Goal: Transaction & Acquisition: Download file/media

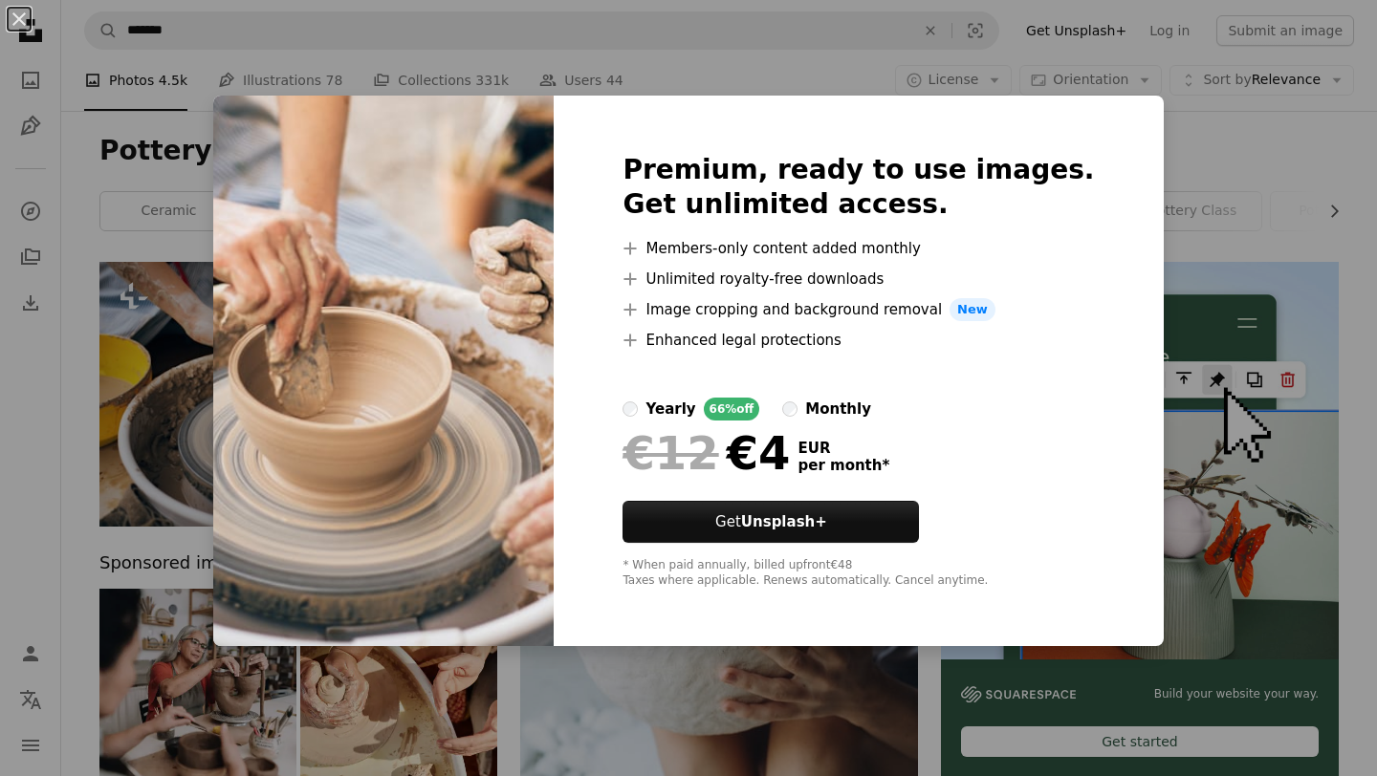
click at [796, 63] on div "An X shape Premium, ready to use images. Get unlimited access. A plus sign Memb…" at bounding box center [688, 388] width 1377 height 776
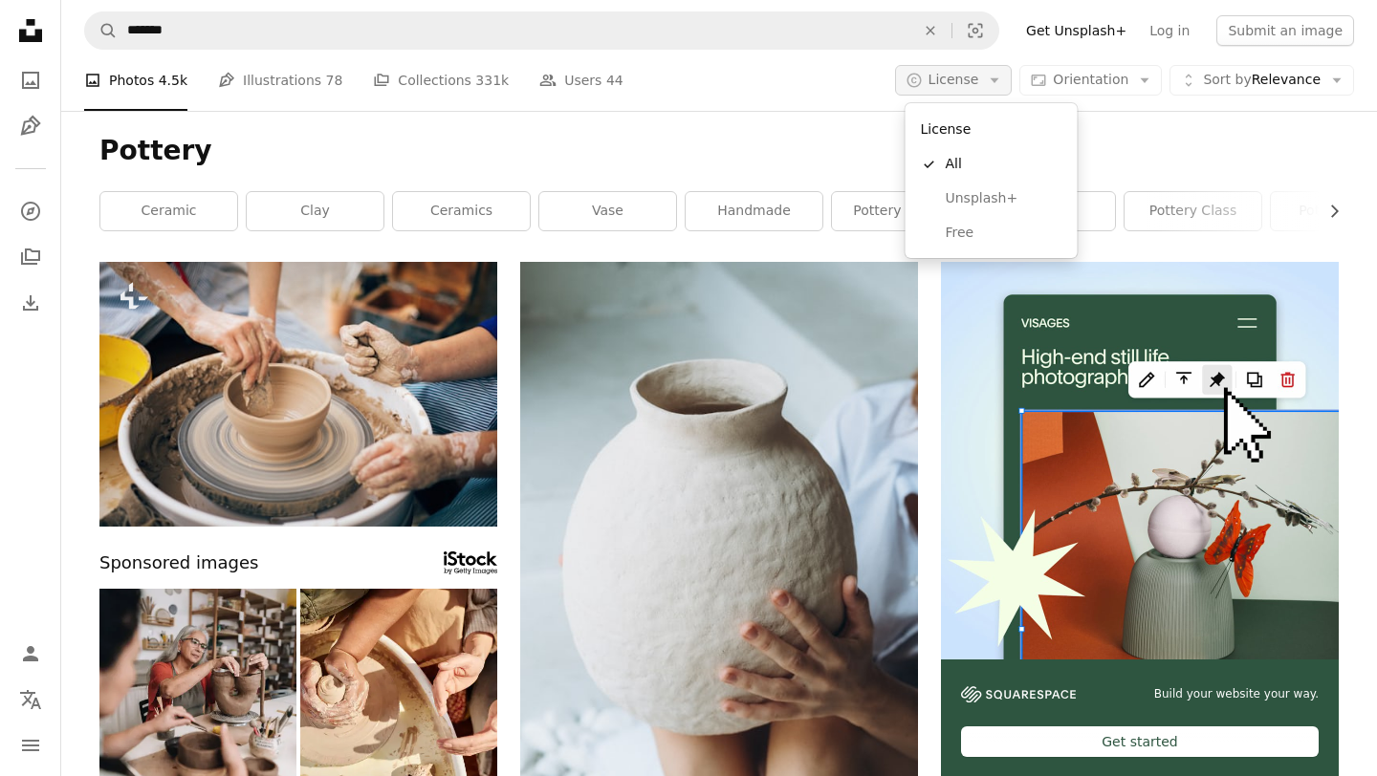
click at [1003, 84] on icon "Arrow down" at bounding box center [994, 80] width 17 height 17
click at [971, 226] on span "Free" at bounding box center [1004, 233] width 117 height 19
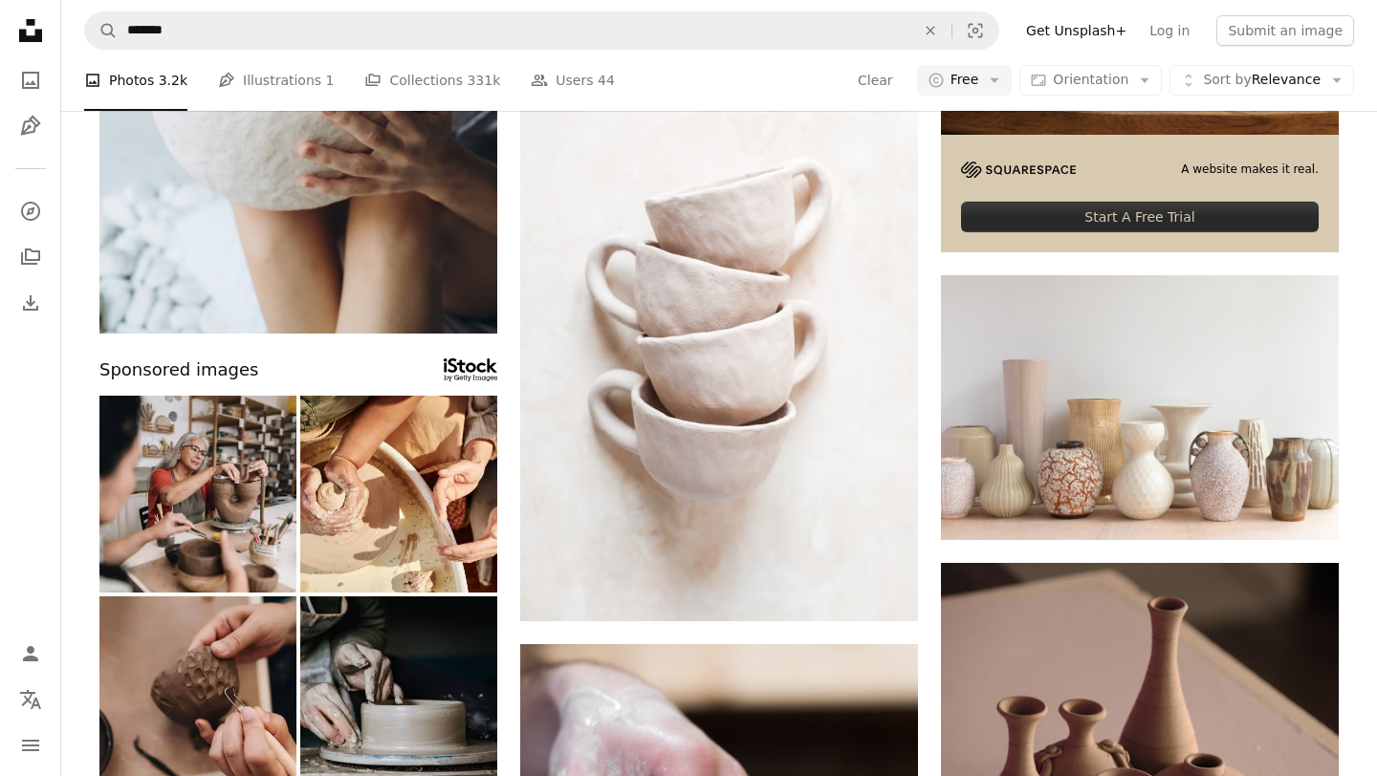
scroll to position [530, 0]
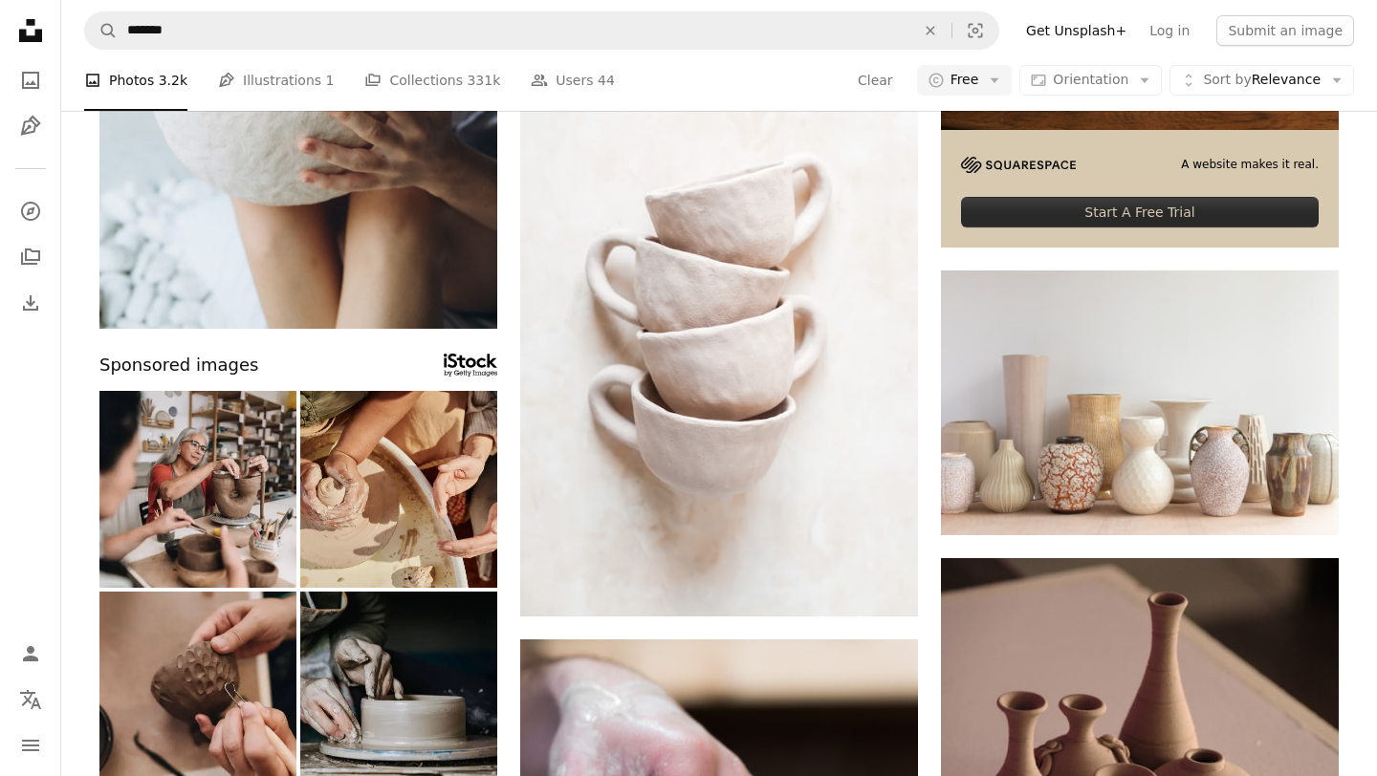
click at [419, 518] on img at bounding box center [398, 489] width 197 height 197
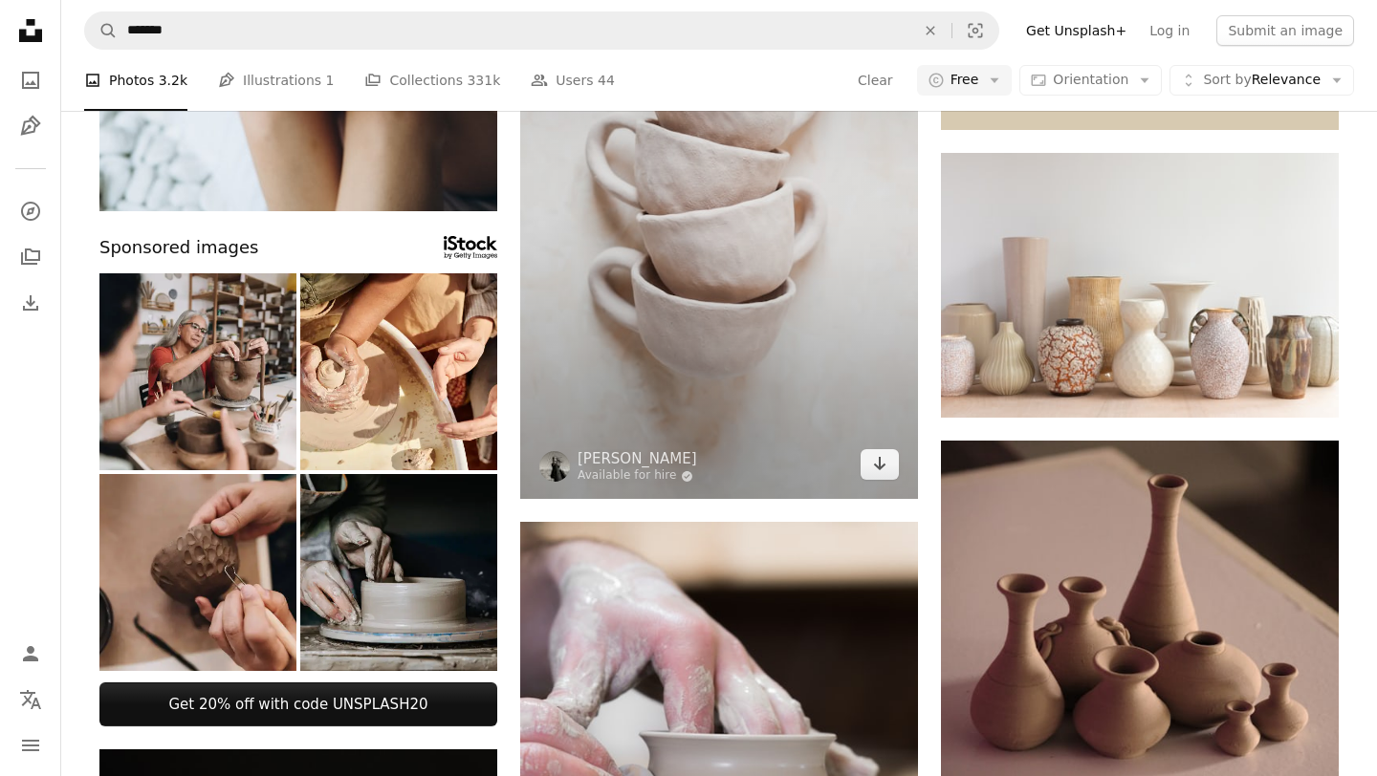
scroll to position [750, 0]
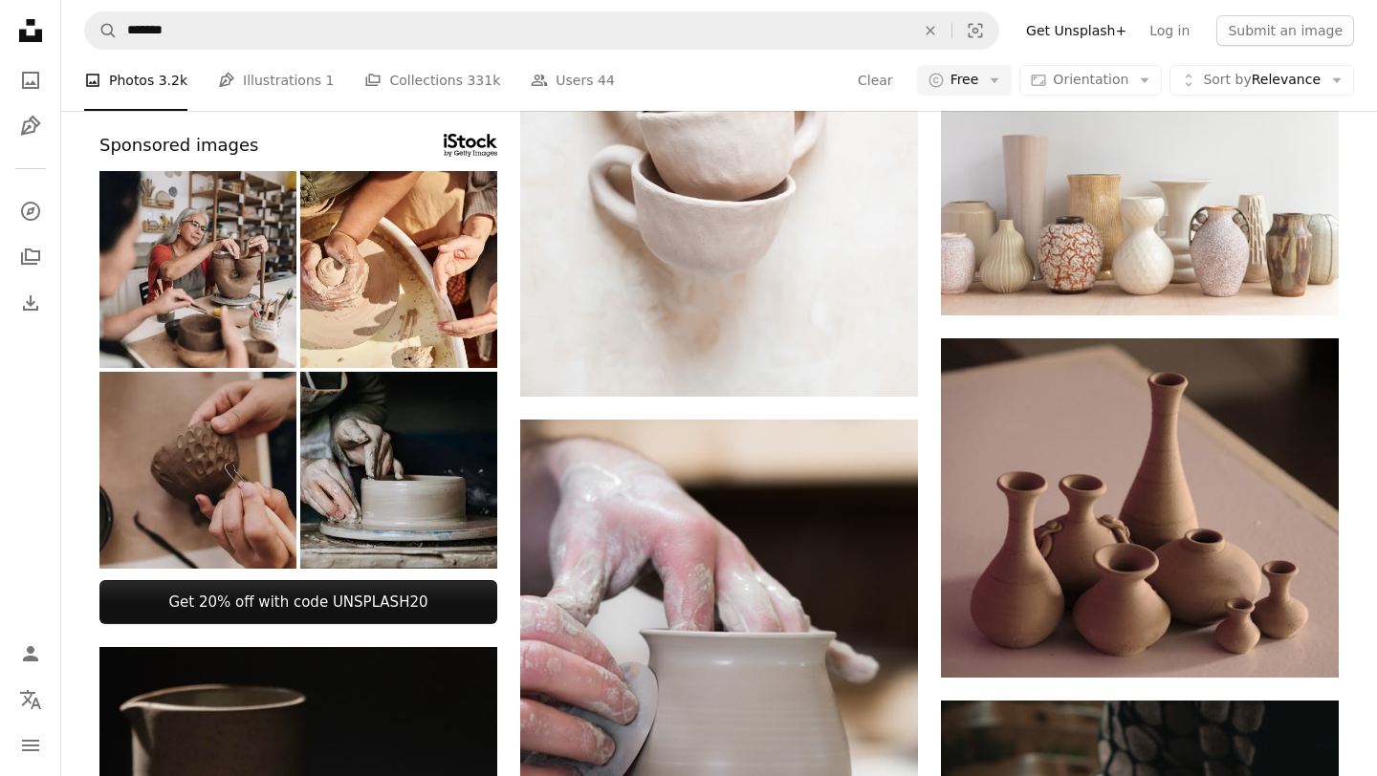
click at [225, 466] on img at bounding box center [197, 470] width 197 height 197
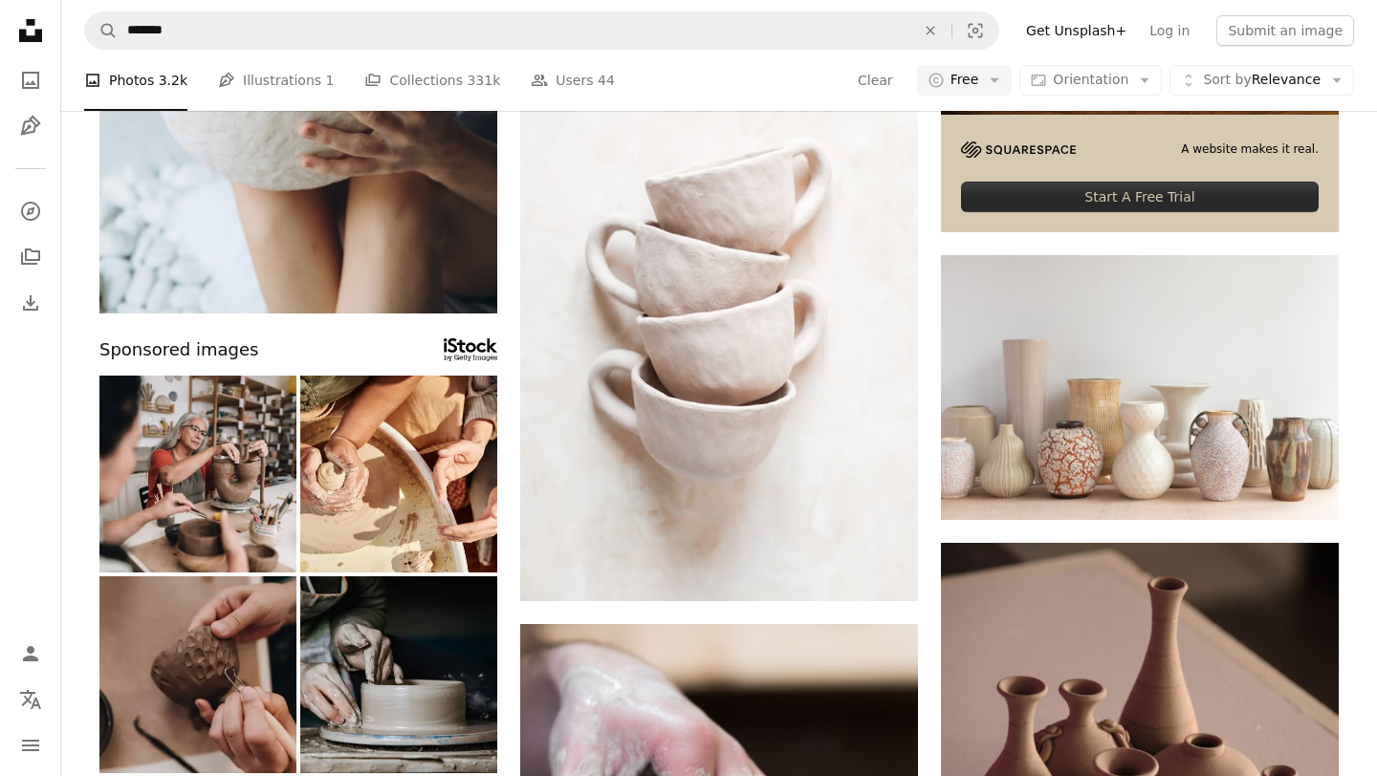
scroll to position [849, 0]
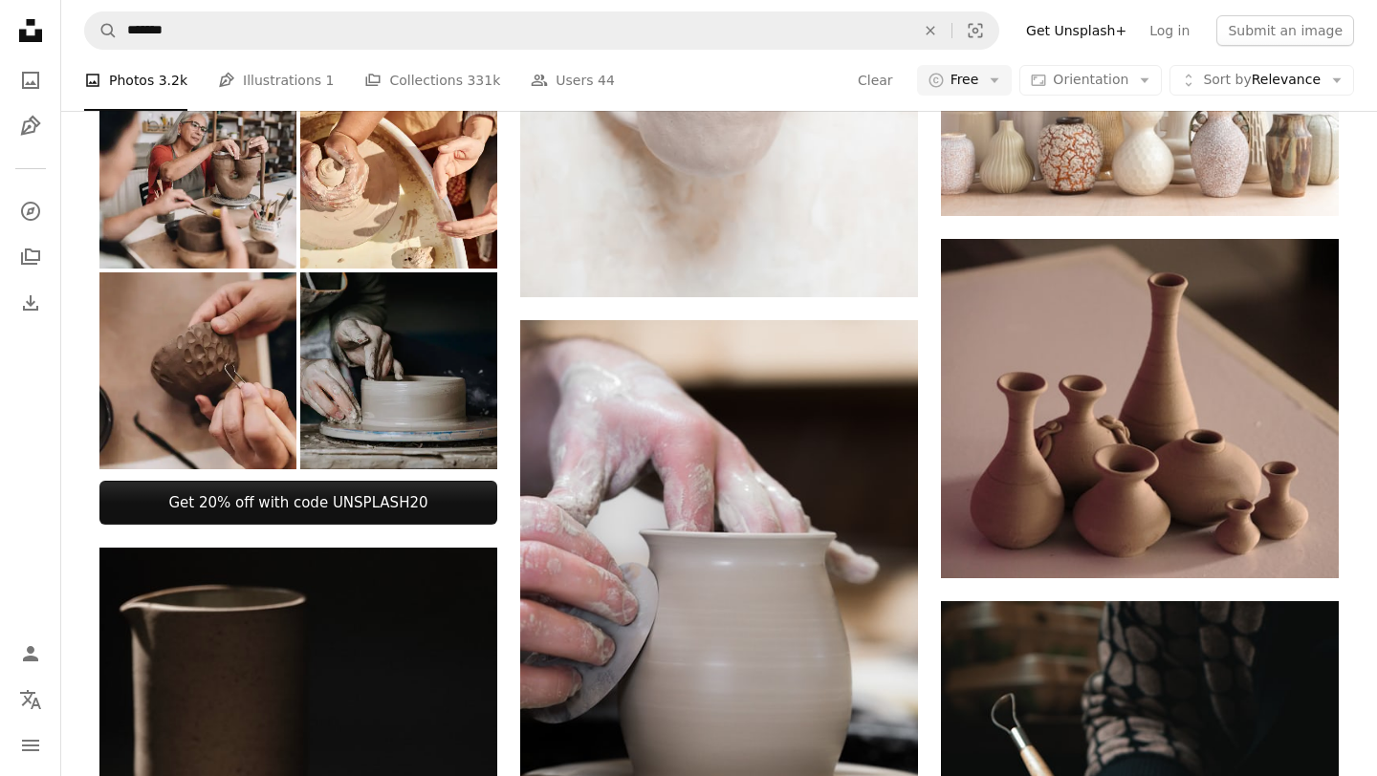
click at [431, 299] on img at bounding box center [398, 371] width 197 height 197
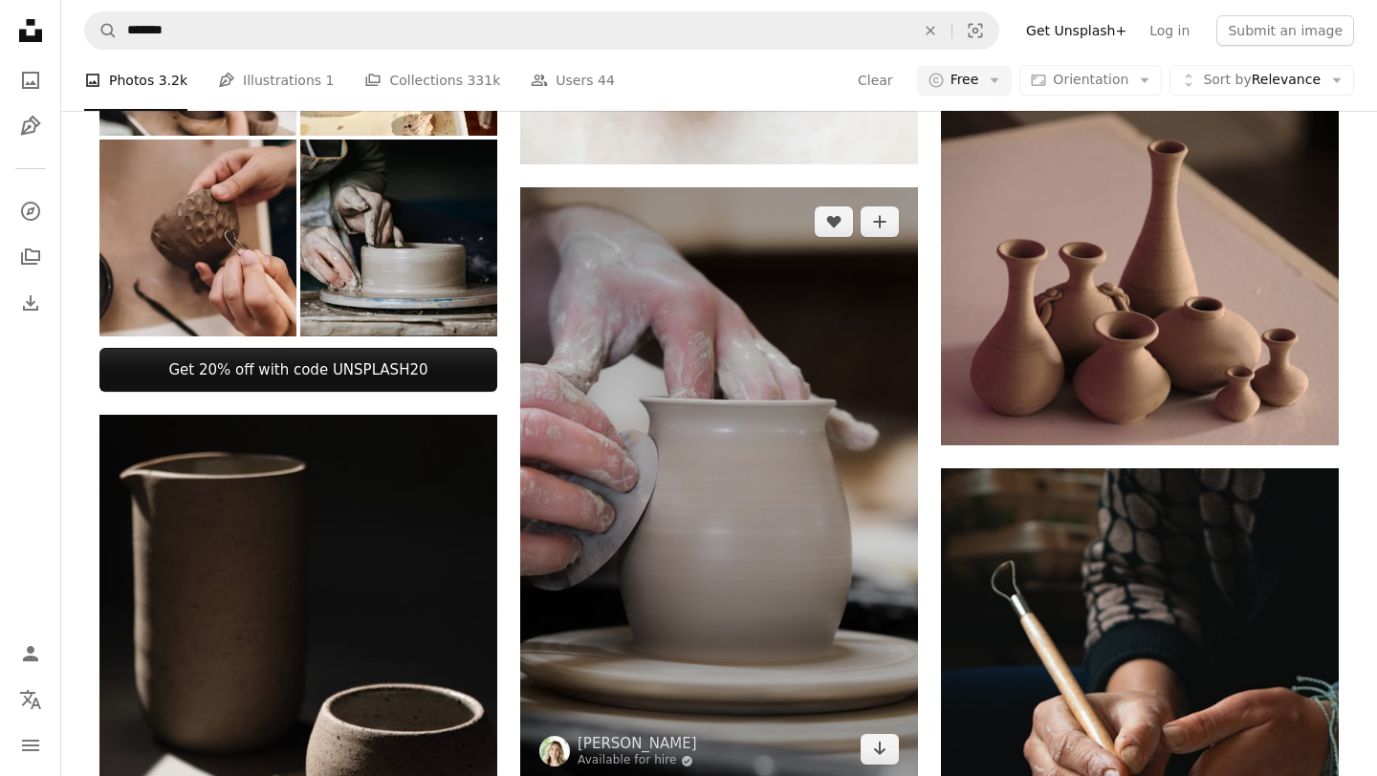
scroll to position [1052, 0]
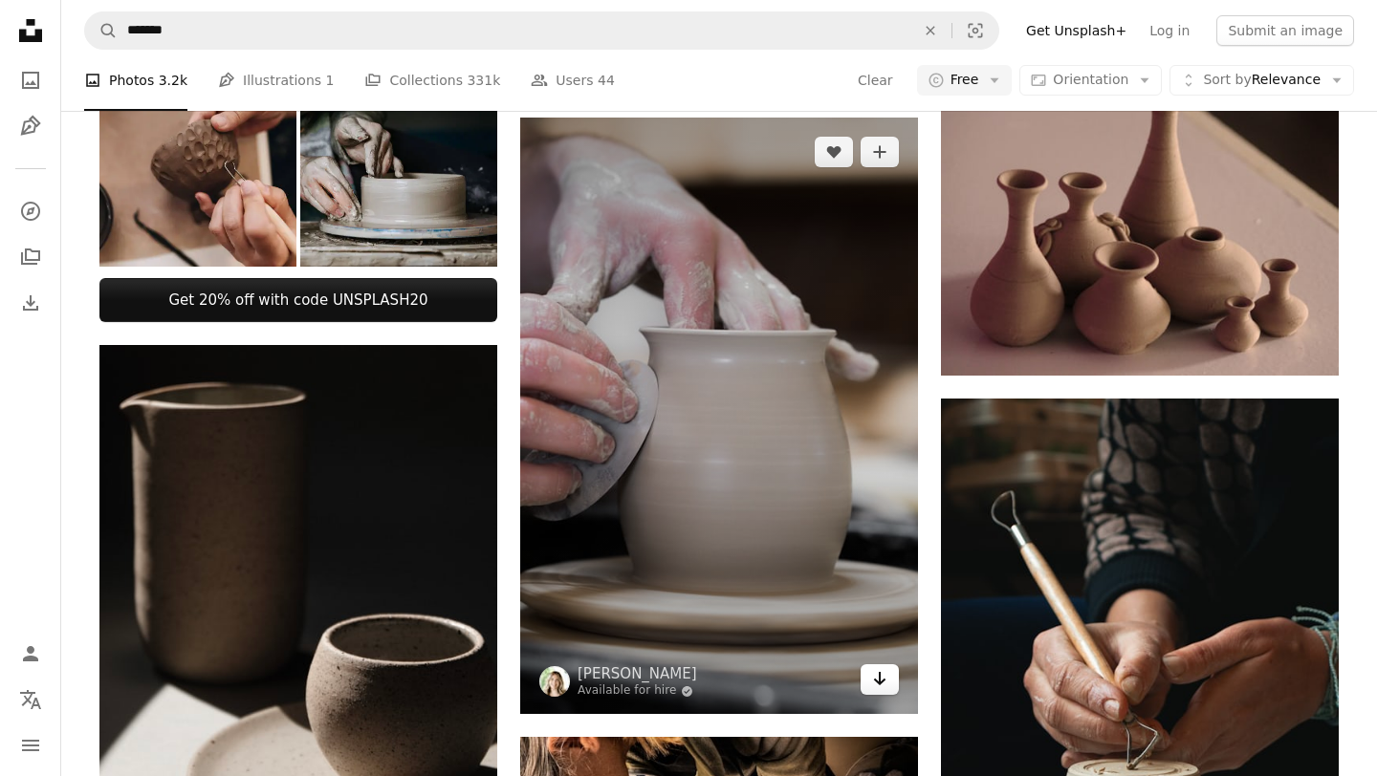
click at [884, 694] on link "Arrow pointing down" at bounding box center [880, 680] width 38 height 31
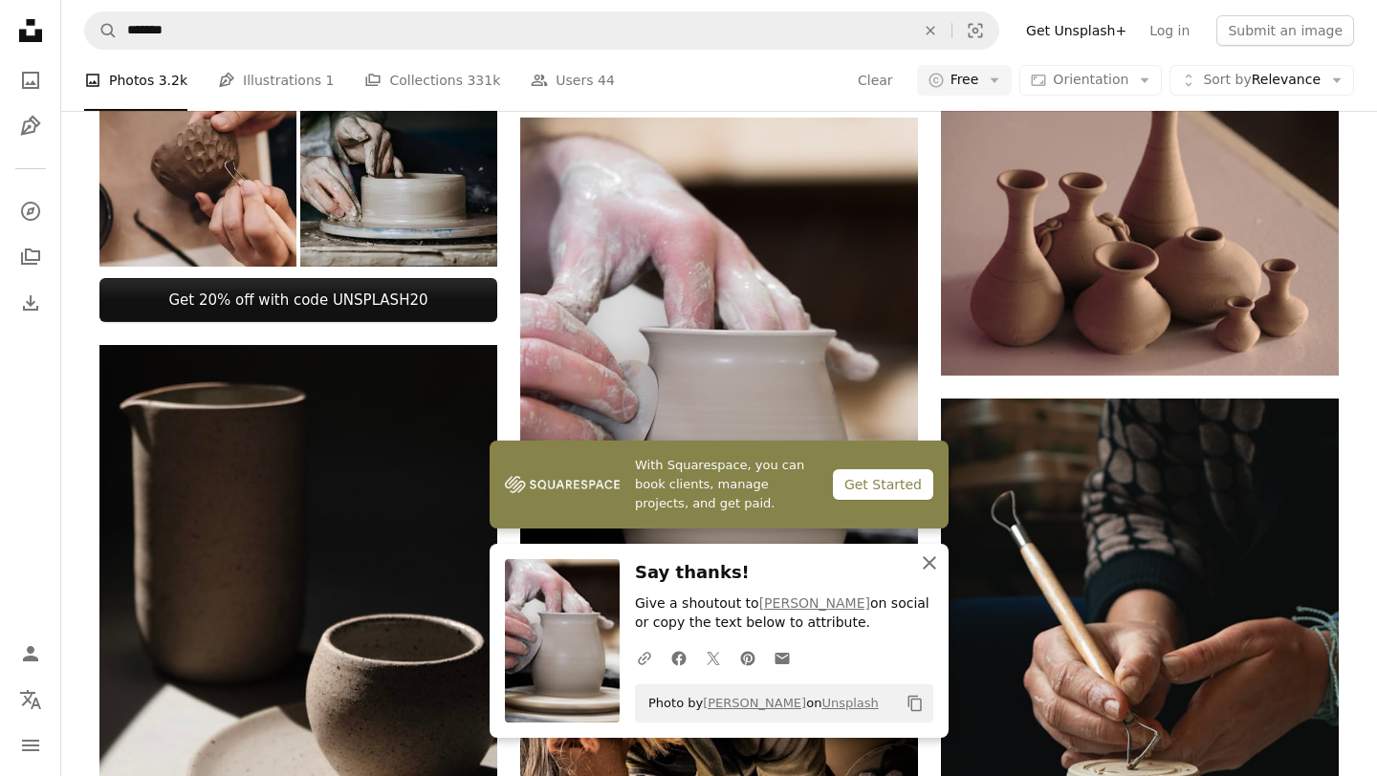
click at [928, 559] on icon "An X shape" at bounding box center [929, 563] width 23 height 23
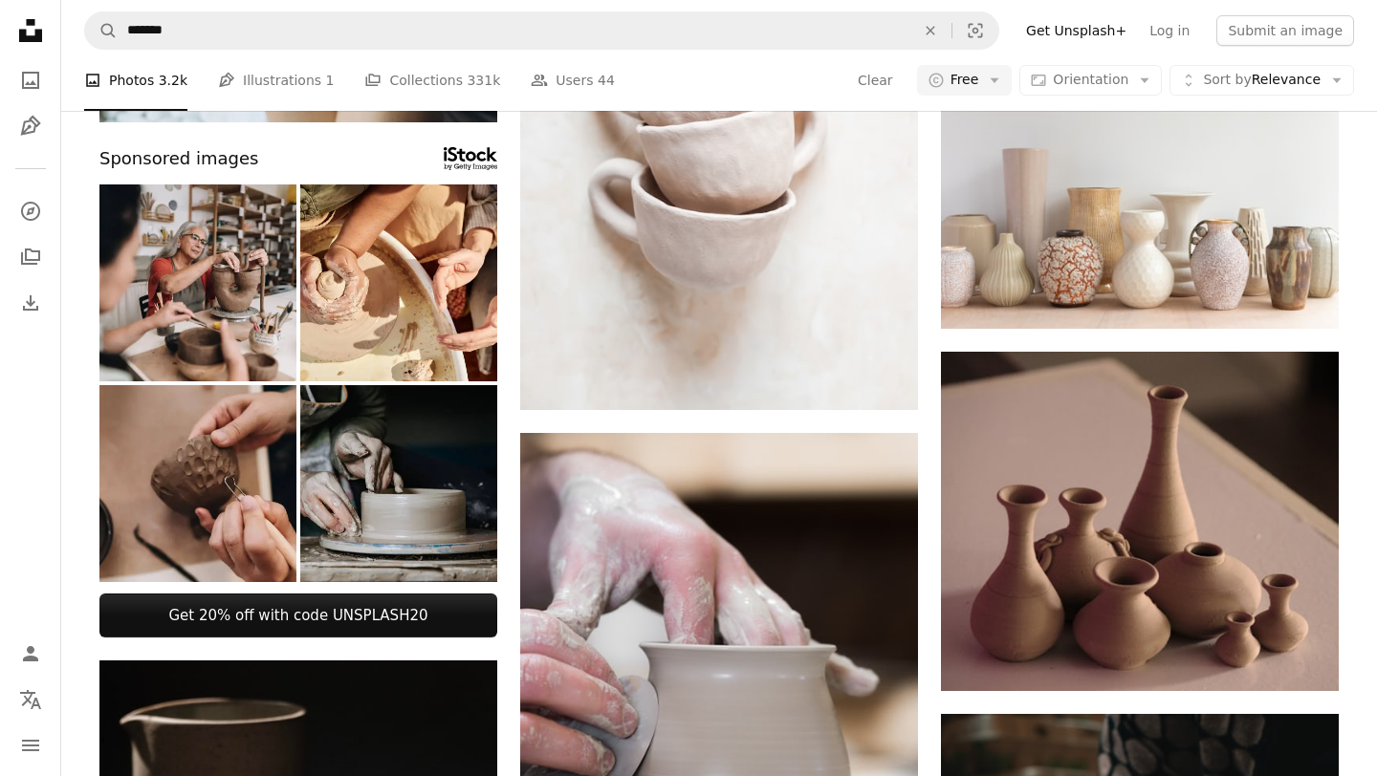
scroll to position [721, 0]
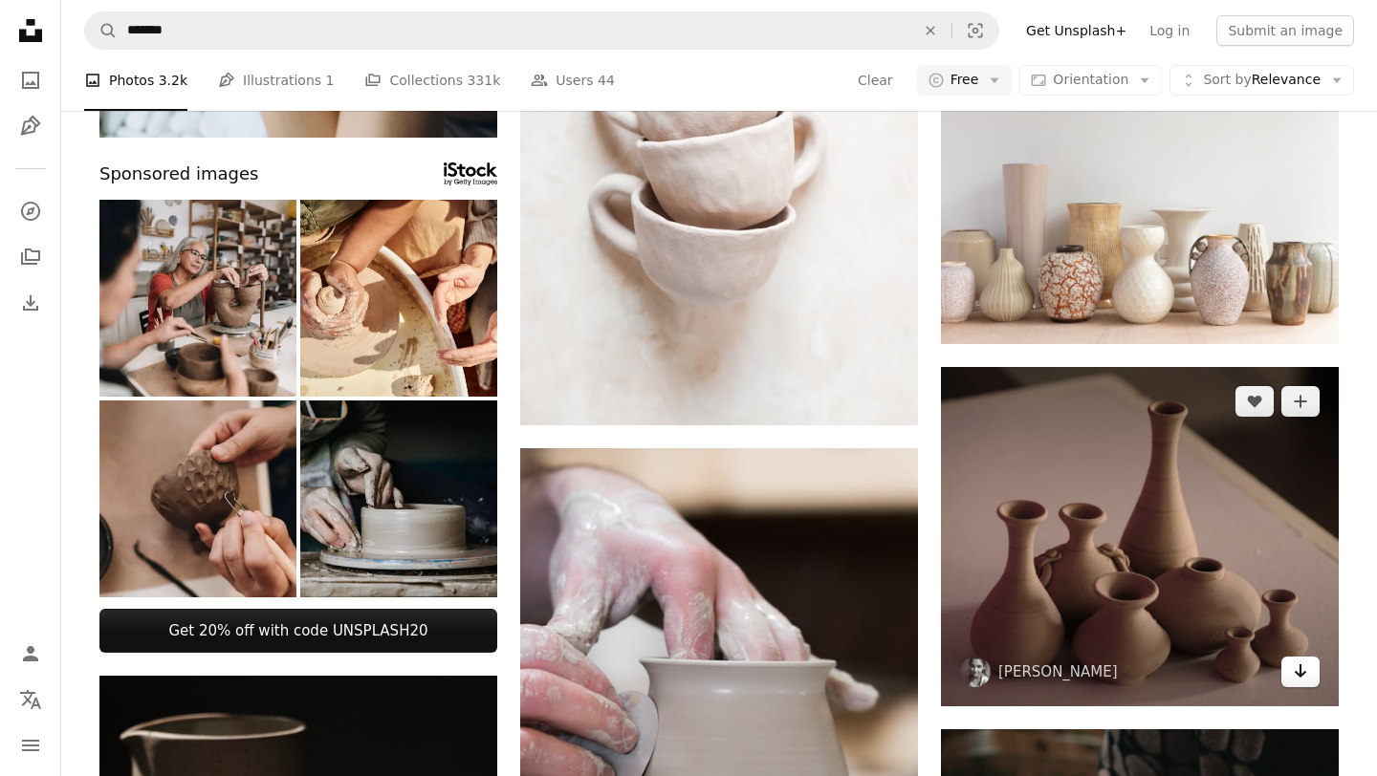
click at [1291, 685] on link "Arrow pointing down" at bounding box center [1300, 672] width 38 height 31
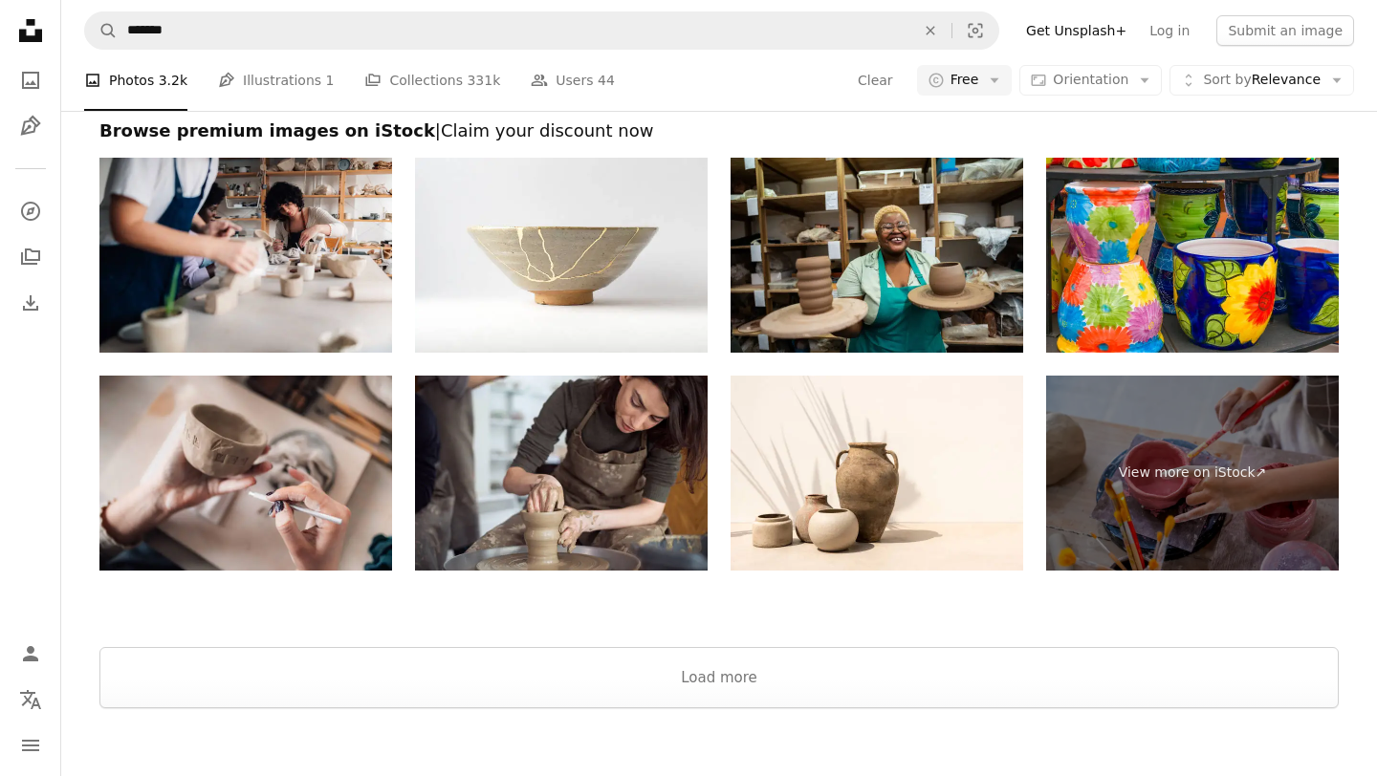
scroll to position [3889, 0]
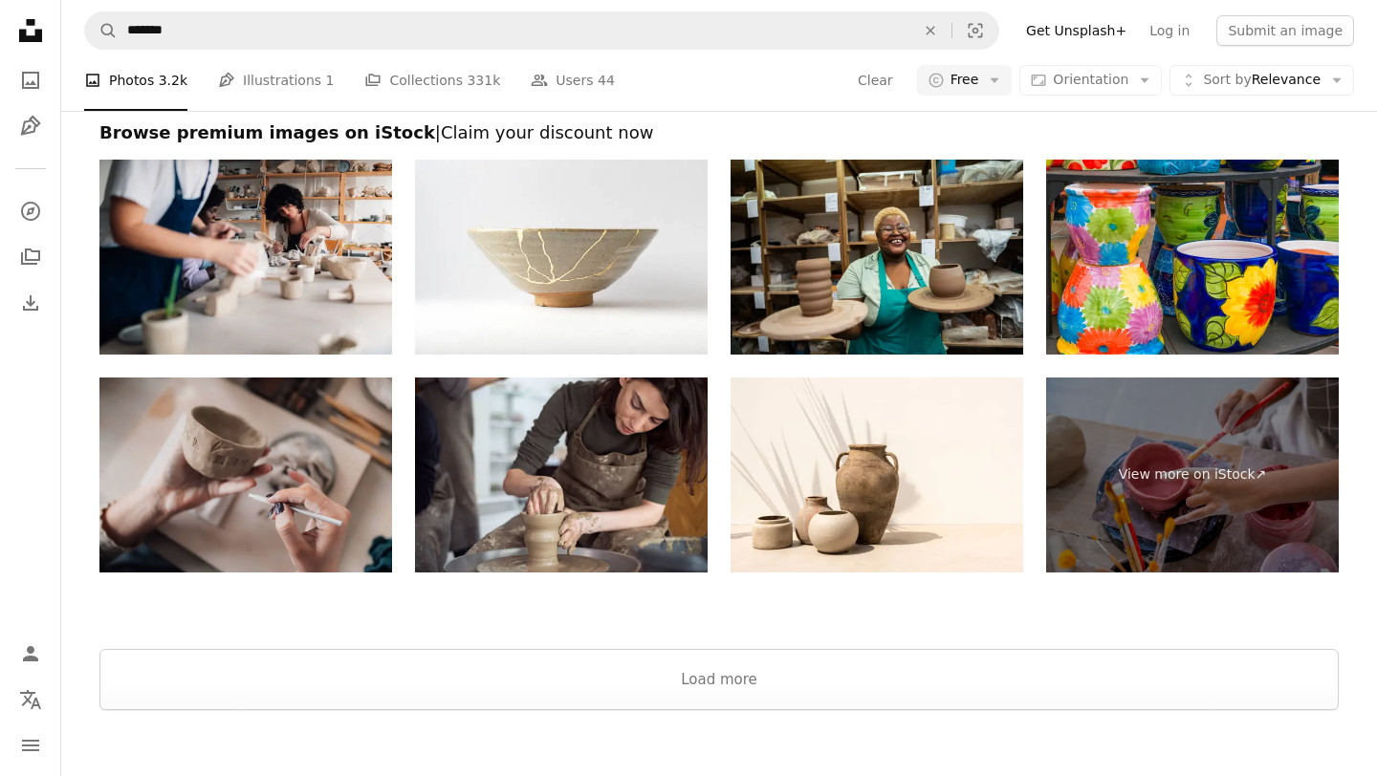
click at [233, 509] on img at bounding box center [245, 475] width 293 height 195
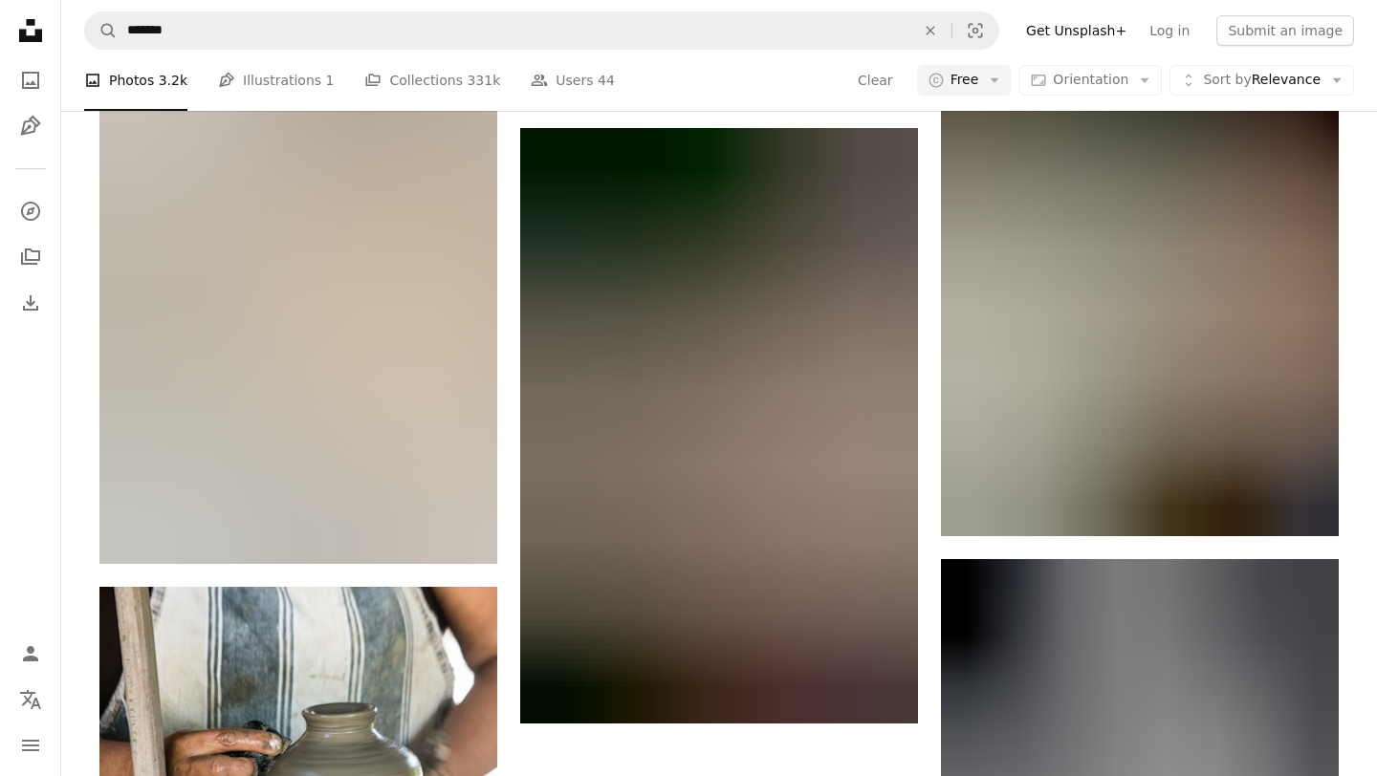
scroll to position [2934, 0]
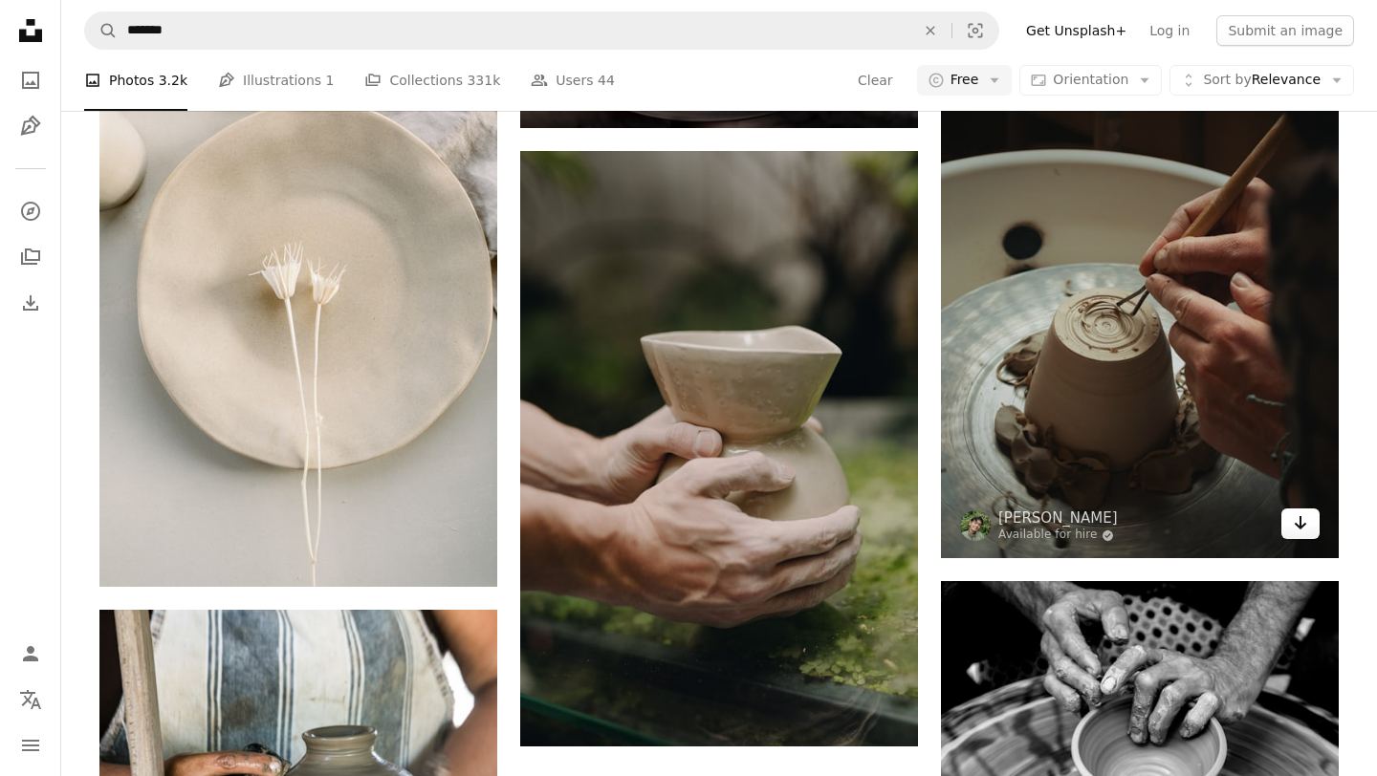
click at [1299, 522] on icon "Arrow pointing down" at bounding box center [1300, 523] width 15 height 23
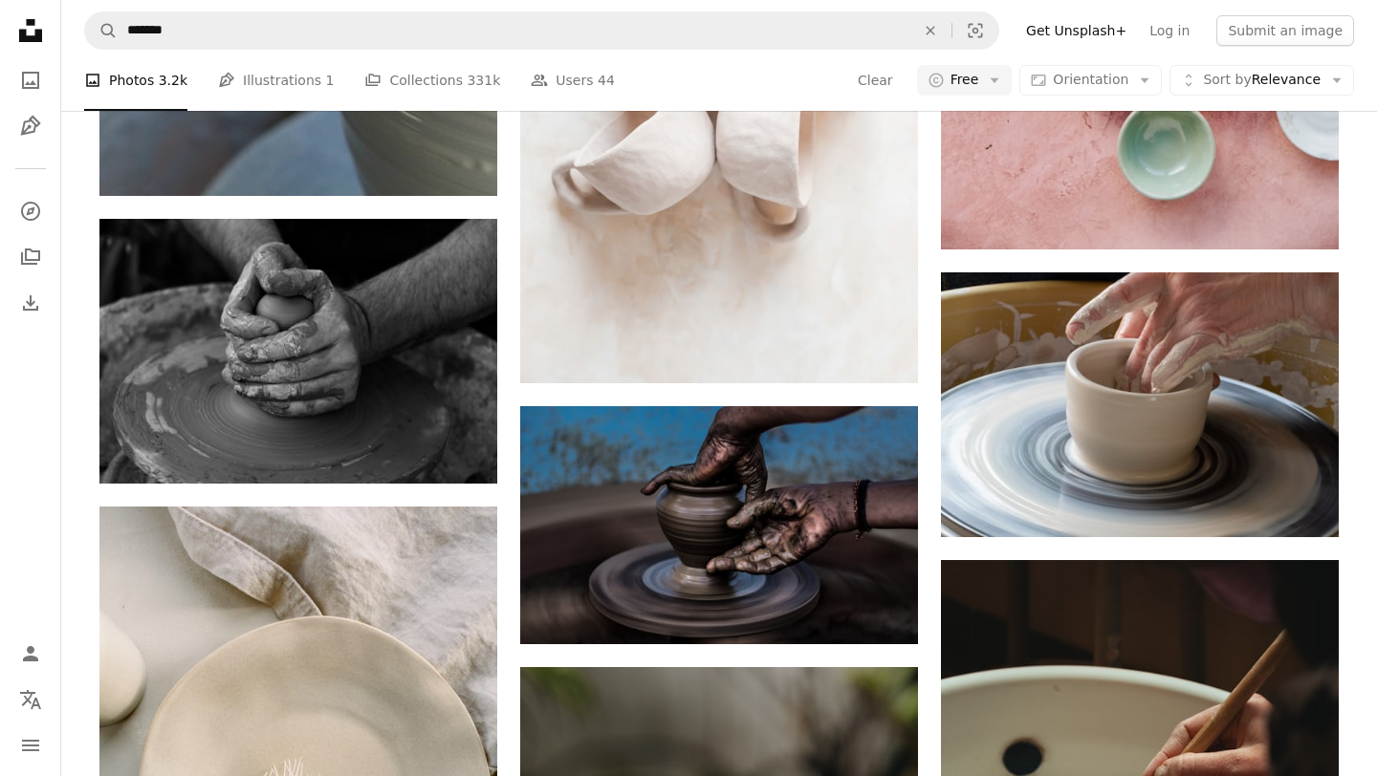
scroll to position [2408, 0]
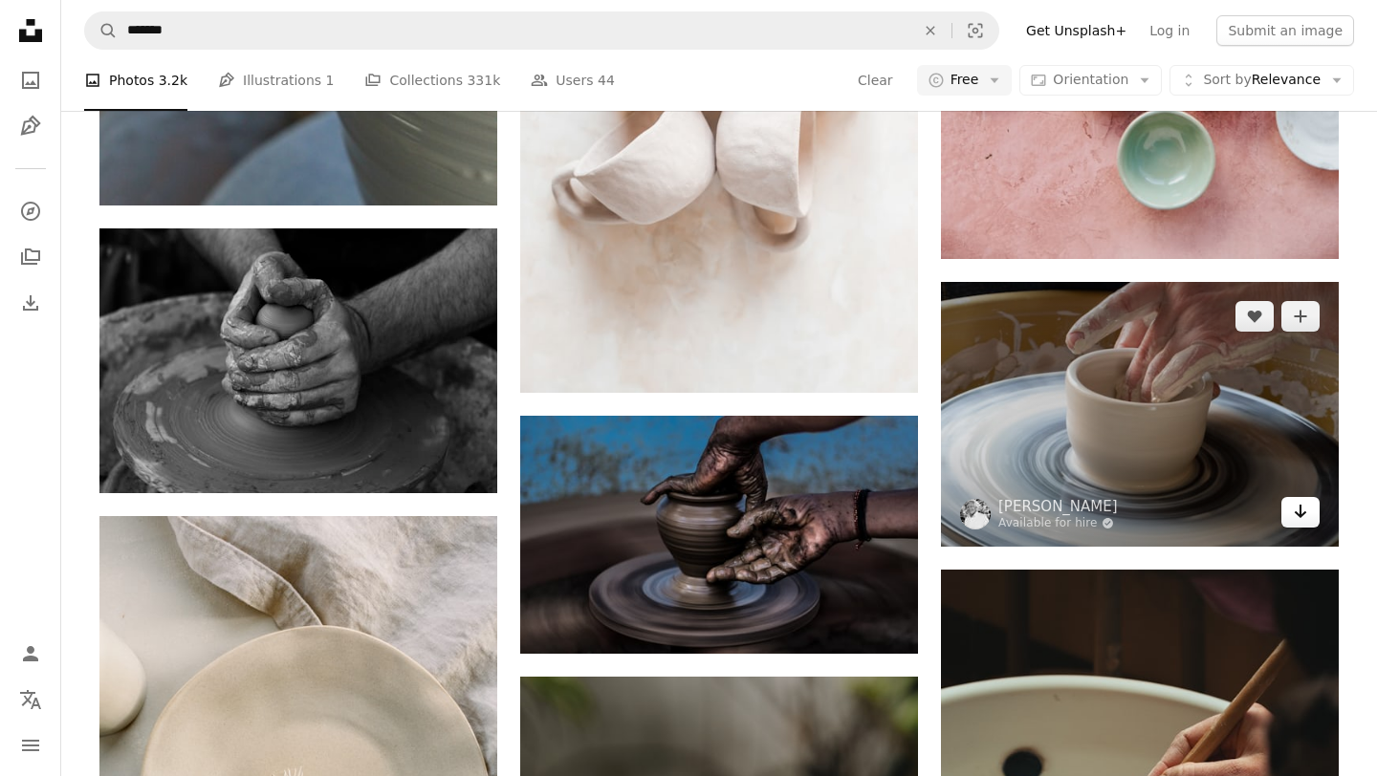
click at [1303, 507] on icon "Arrow pointing down" at bounding box center [1300, 511] width 15 height 23
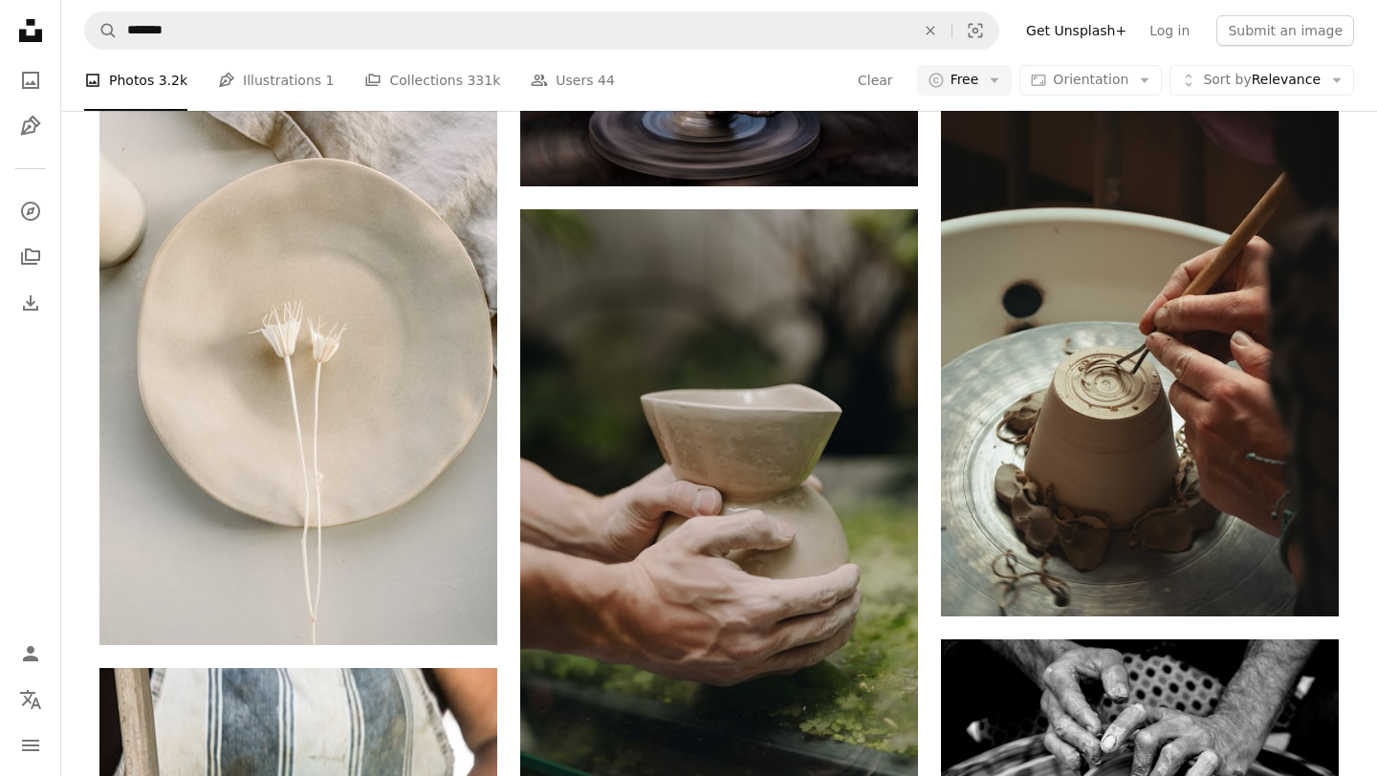
scroll to position [2917, 0]
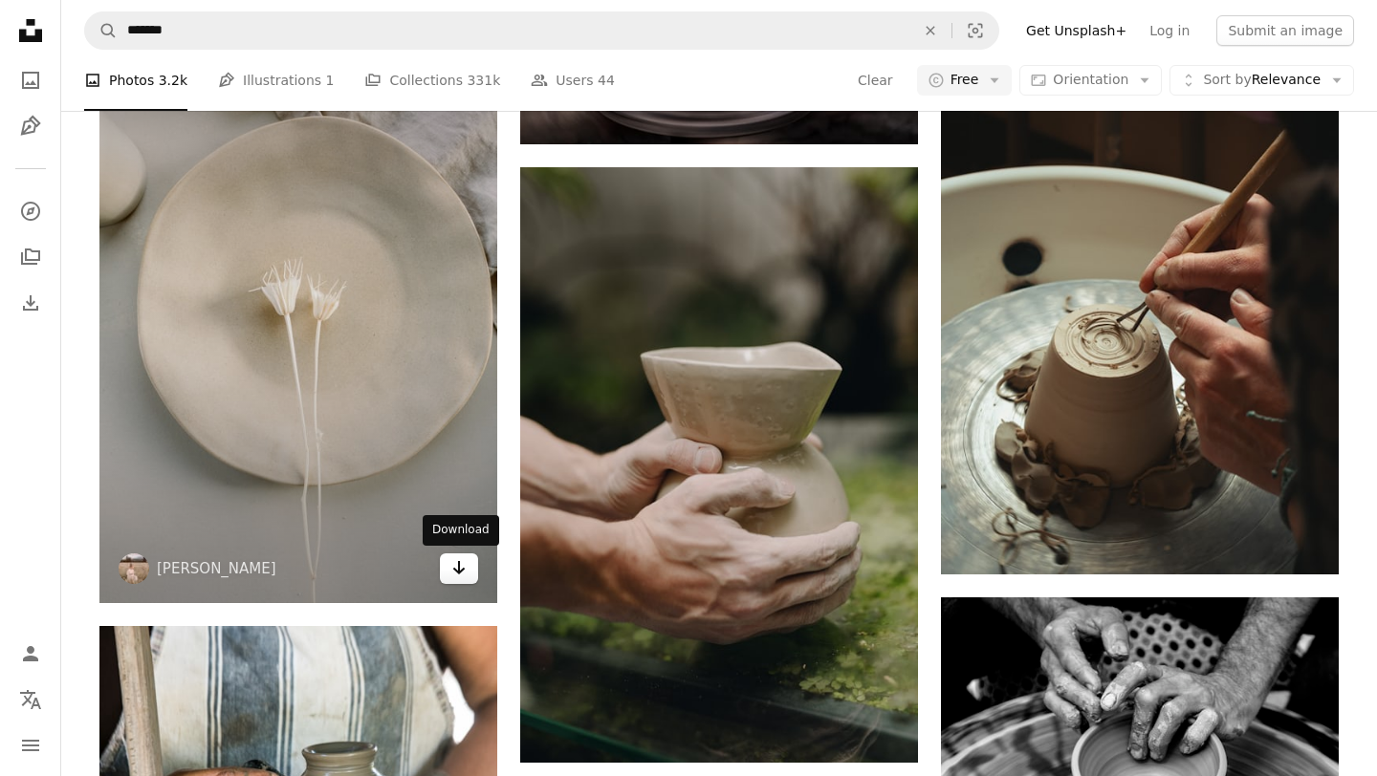
click at [463, 570] on icon "Arrow pointing down" at bounding box center [458, 568] width 15 height 23
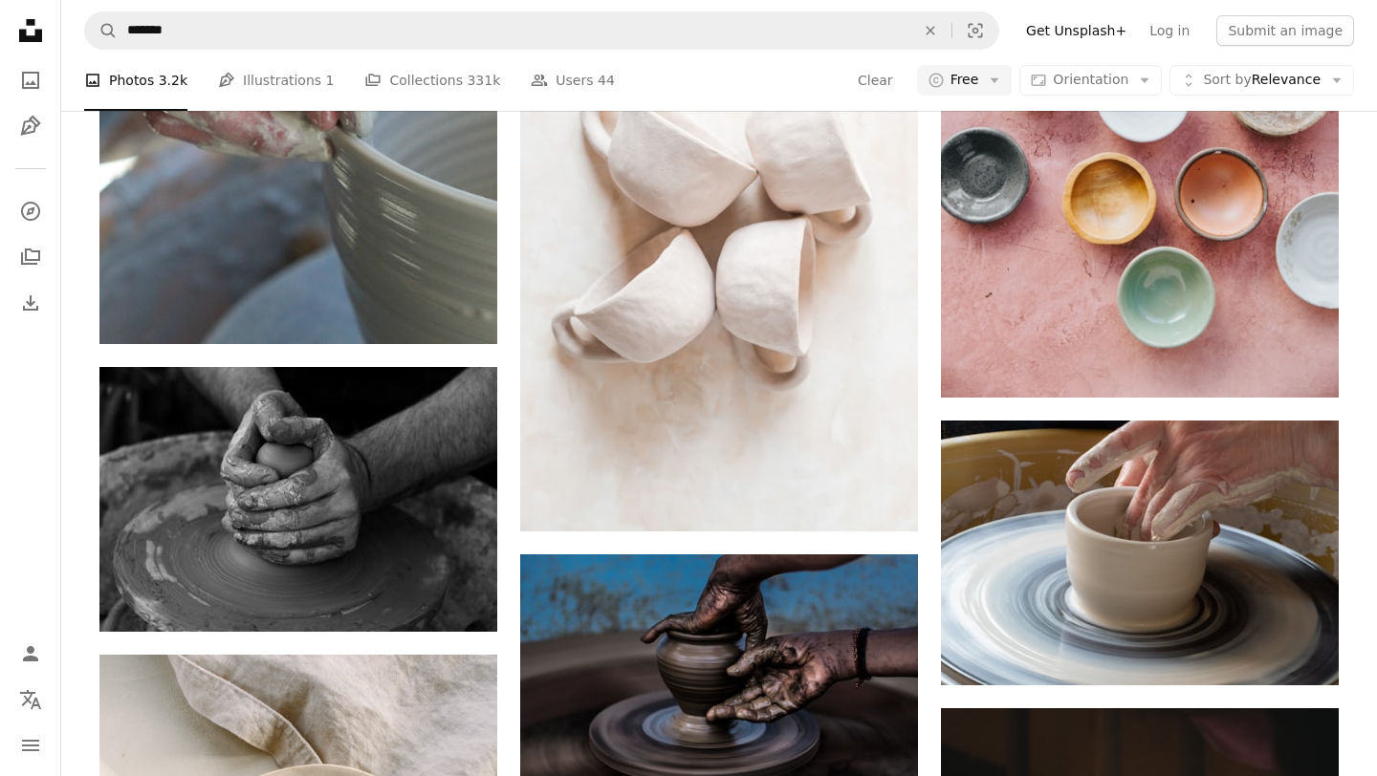
scroll to position [2231, 0]
